Goal: Task Accomplishment & Management: Use online tool/utility

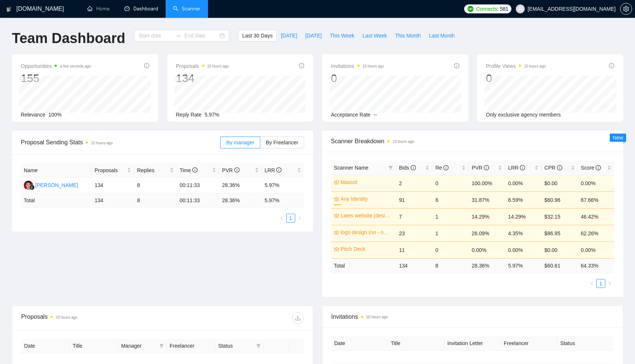
type input "[DATE]"
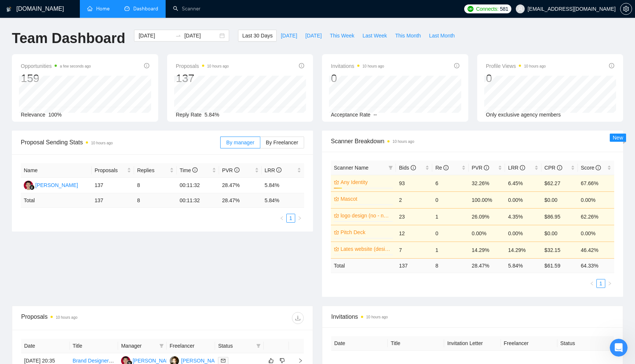
click at [101, 8] on link "Home" at bounding box center [98, 9] width 22 height 6
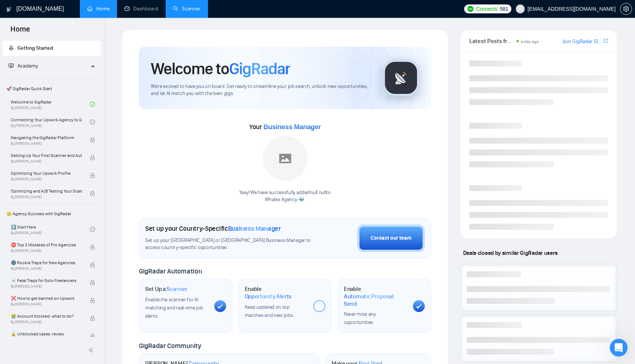
click at [187, 10] on link "Scanner" at bounding box center [186, 9] width 27 height 6
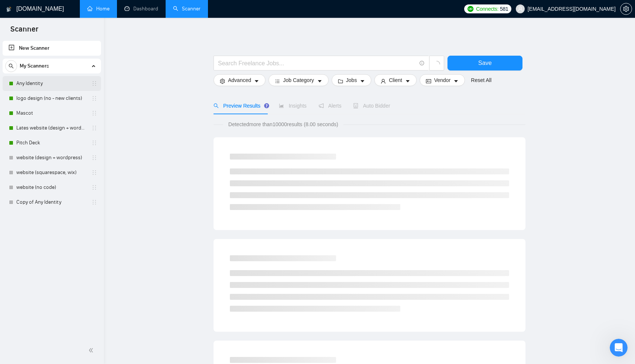
click at [56, 85] on link "Any Identity" at bounding box center [51, 83] width 71 height 15
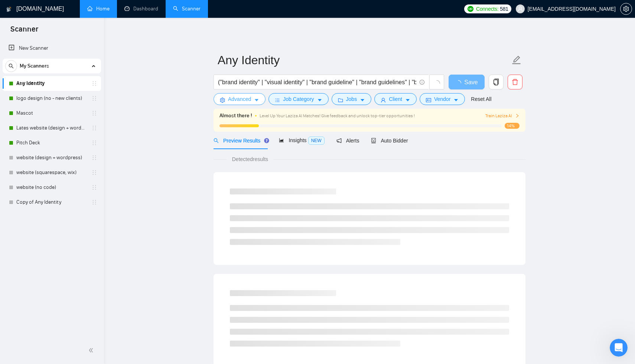
click at [254, 95] on button "Advanced" at bounding box center [239, 99] width 52 height 12
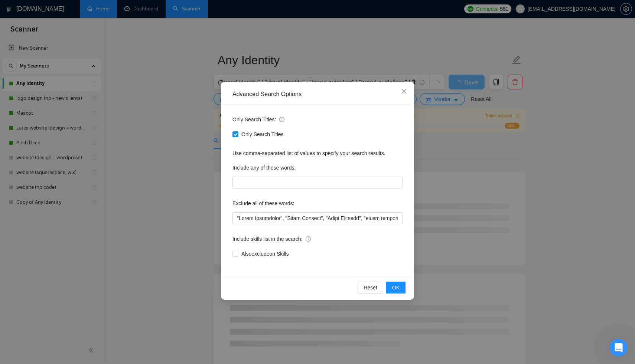
click at [174, 150] on div "Advanced Search Options Only Search Titles: Only Search Titles Use comma-separa…" at bounding box center [317, 182] width 635 height 364
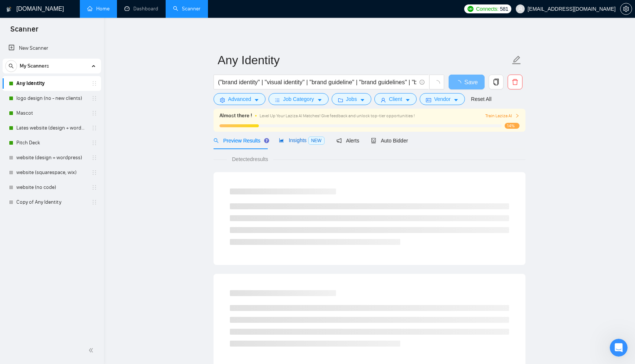
click at [298, 141] on span "Insights NEW" at bounding box center [301, 140] width 45 height 6
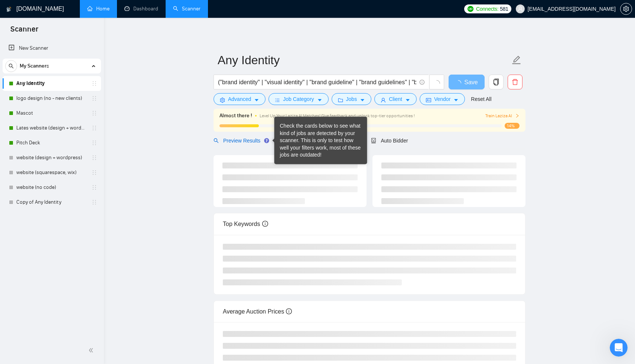
click at [244, 138] on span "Preview Results" at bounding box center [239, 141] width 53 height 6
